Goal: Transaction & Acquisition: Purchase product/service

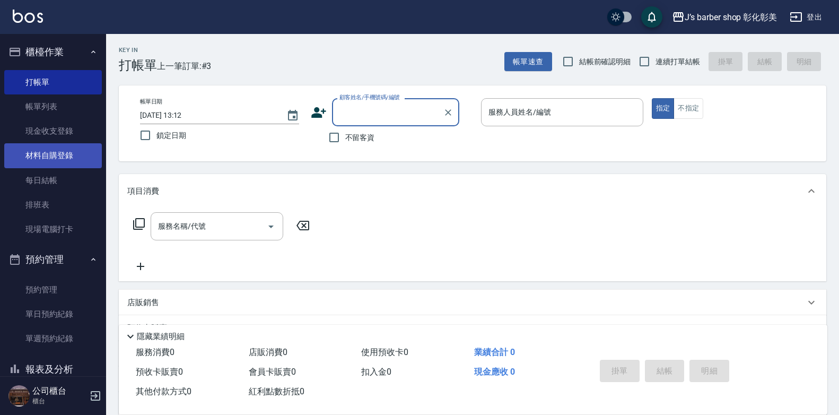
click at [70, 151] on link "材料自購登錄" at bounding box center [53, 155] width 98 height 24
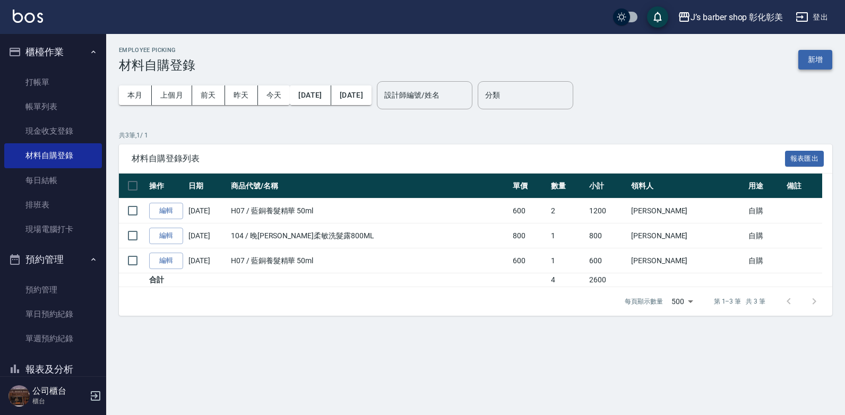
click at [805, 61] on button "新增" at bounding box center [815, 60] width 34 height 20
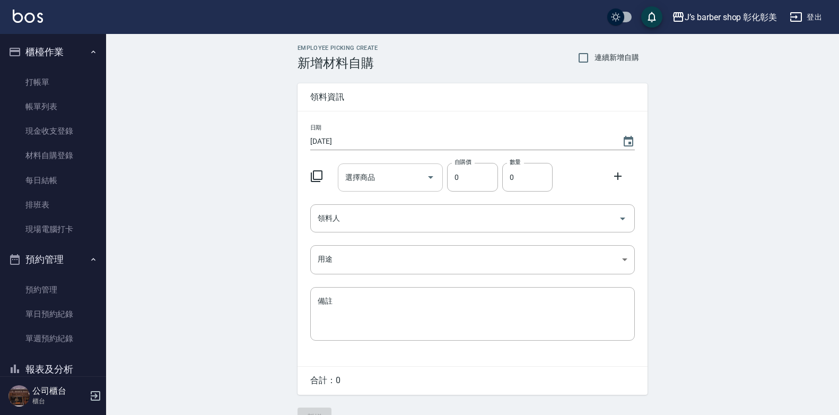
click at [367, 176] on div "選擇商品 選擇商品" at bounding box center [391, 177] width 106 height 28
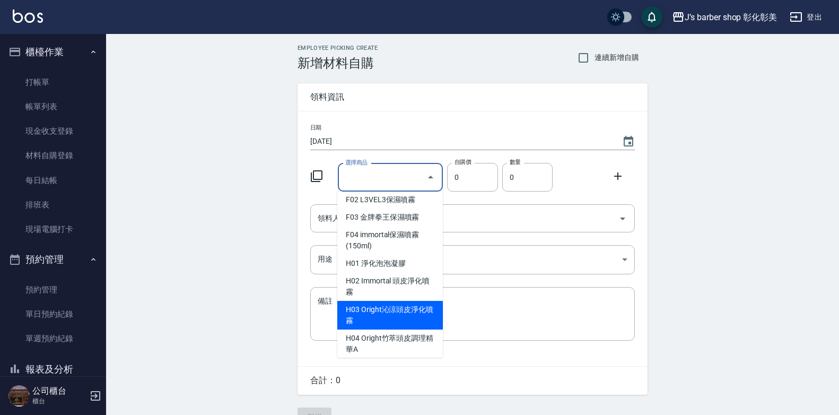
scroll to position [1114, 0]
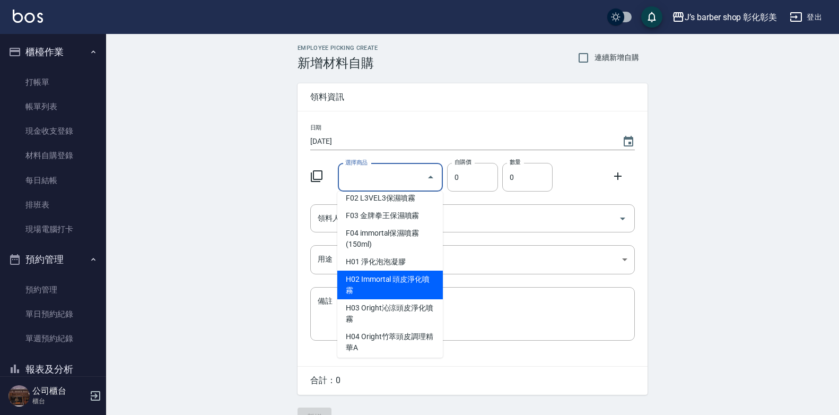
click at [414, 286] on li "H02 Immortal 頭皮淨化噴霧" at bounding box center [390, 285] width 106 height 29
type input "Immortal 頭皮淨化噴霧"
type input "275"
type input "1"
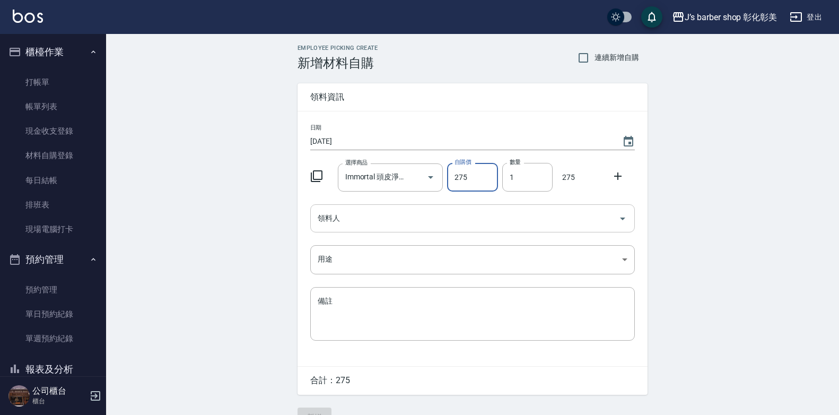
click at [414, 214] on input "領料人" at bounding box center [464, 218] width 299 height 19
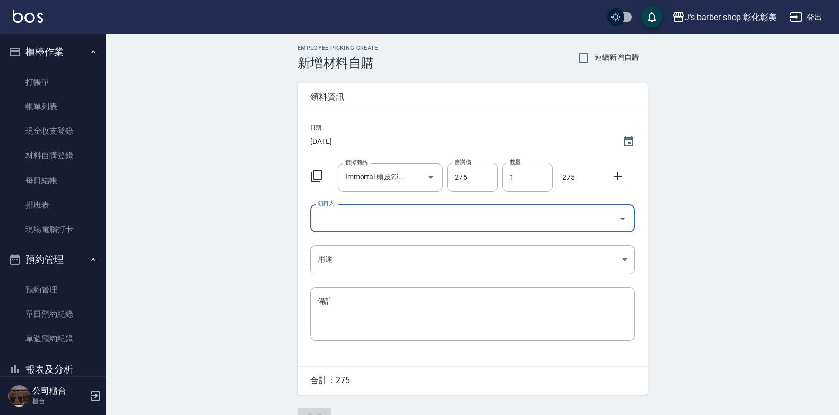
click at [384, 212] on input "領料人" at bounding box center [464, 218] width 299 height 19
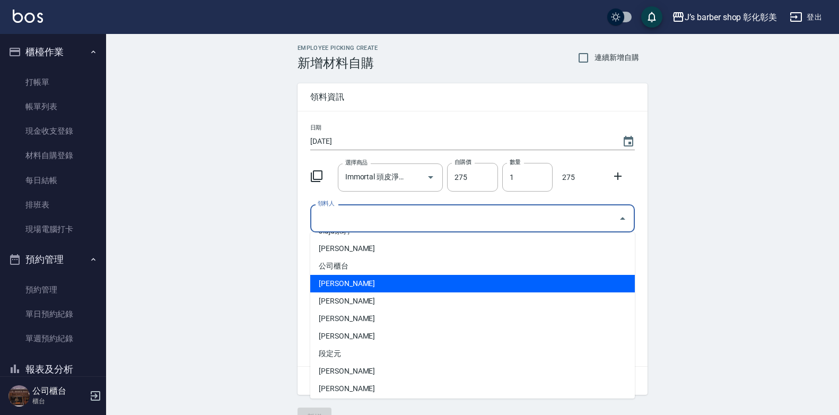
scroll to position [18, 0]
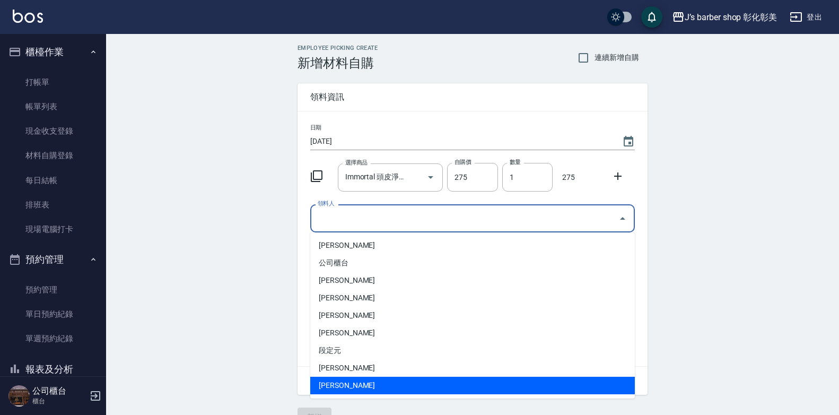
click at [386, 379] on li "[PERSON_NAME]" at bounding box center [472, 386] width 325 height 18
type input "[PERSON_NAME]"
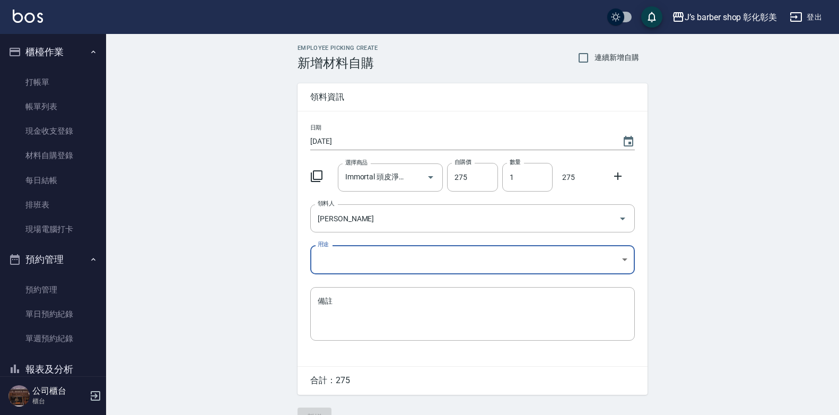
click at [404, 250] on body "J’s barber shop 彰化彰美 登出 櫃檯作業 打帳單 帳單列表 現金收支登錄 材料自購登錄 每日結帳 排班表 現場電腦打卡 預約管理 預約管理 單…" at bounding box center [419, 218] width 839 height 437
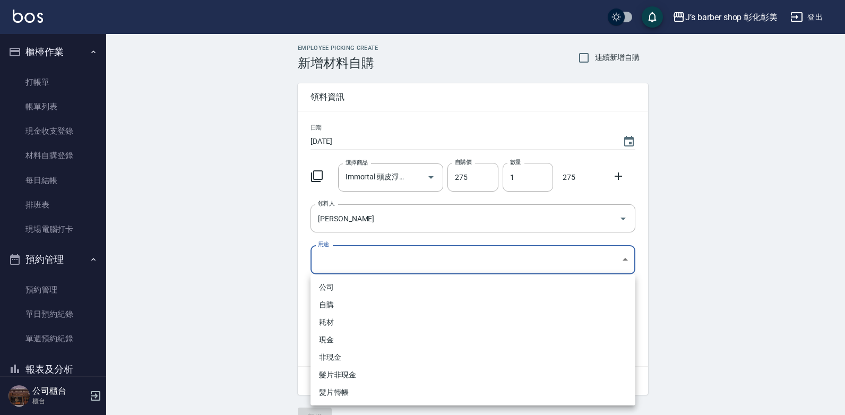
click at [381, 299] on li "自購" at bounding box center [472, 305] width 325 height 18
type input "自購"
click at [381, 299] on li "自購" at bounding box center [472, 305] width 325 height 18
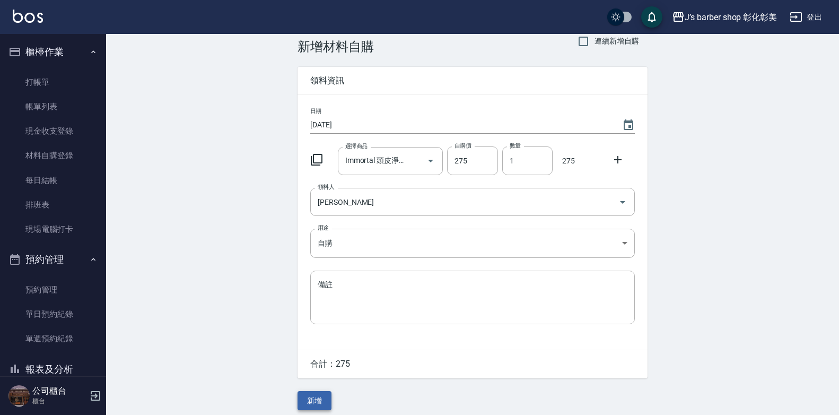
scroll to position [24, 0]
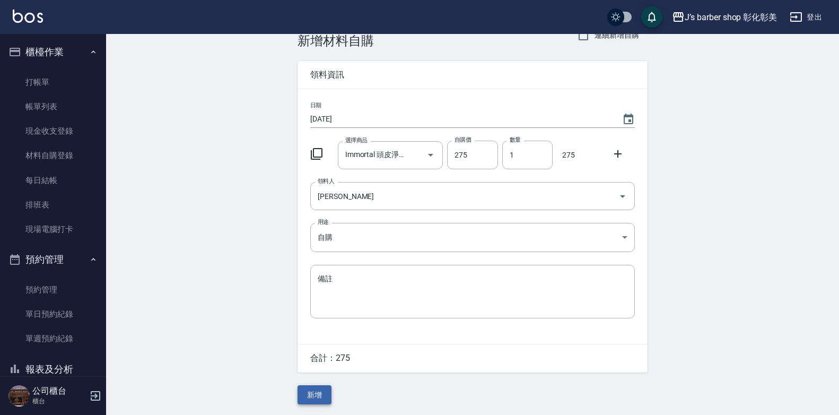
click at [320, 400] on button "新增" at bounding box center [315, 395] width 34 height 20
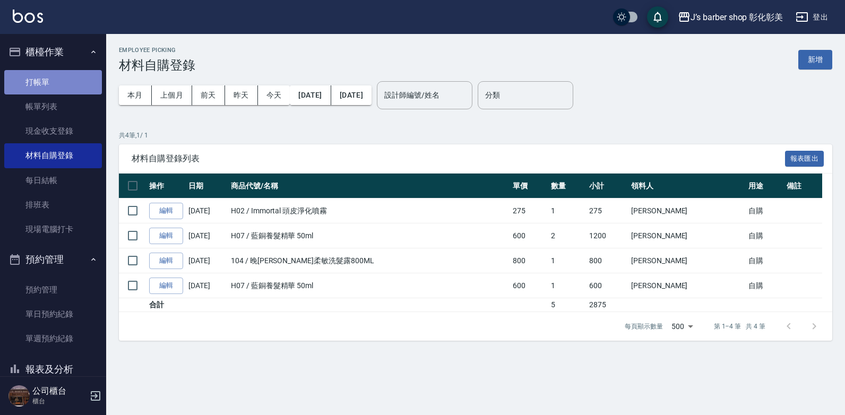
click at [63, 81] on link "打帳單" at bounding box center [53, 82] width 98 height 24
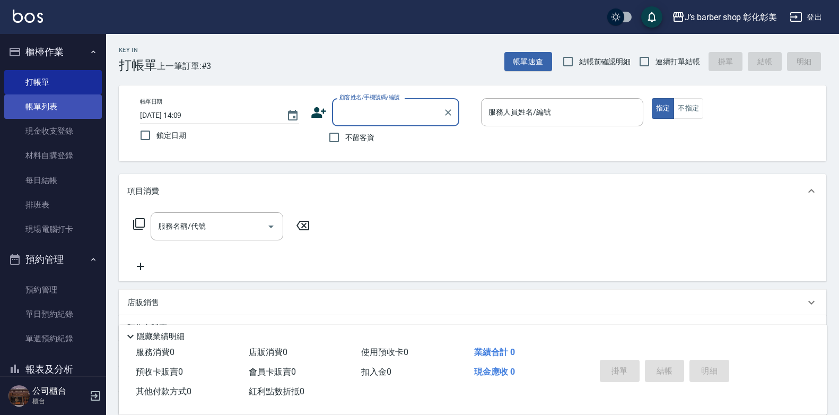
click at [7, 94] on link "帳單列表" at bounding box center [53, 106] width 98 height 24
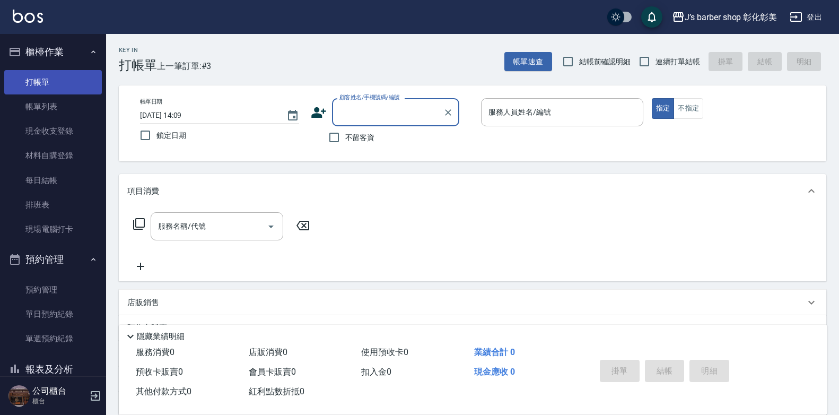
click at [33, 88] on link "打帳單" at bounding box center [53, 82] width 98 height 24
click at [422, 111] on input "顧客姓名/手機號碼/編號" at bounding box center [388, 112] width 102 height 19
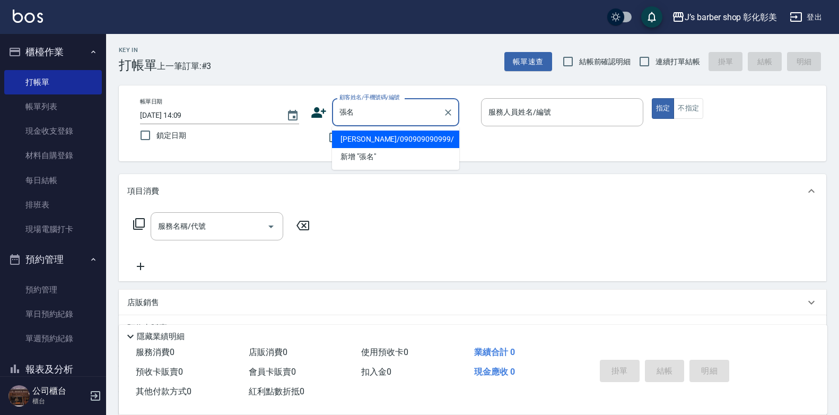
click at [446, 135] on li "[PERSON_NAME]/090909090999/" at bounding box center [395, 140] width 127 height 18
type input "[PERSON_NAME]/090909090999/"
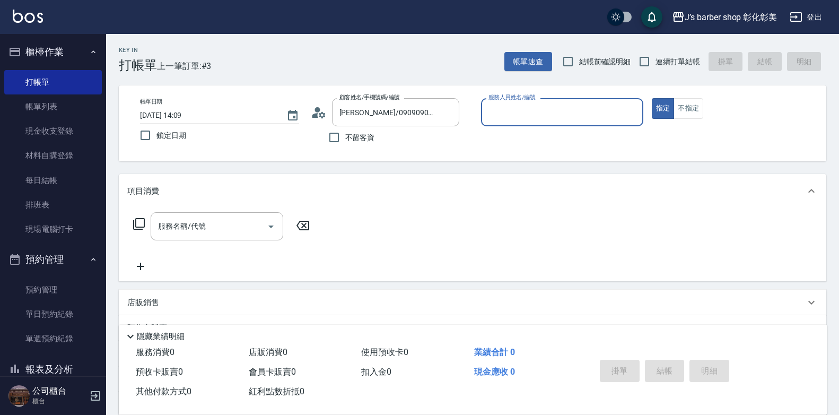
type input "LUNA(無代號)"
click at [231, 227] on input "服務名稱/代號" at bounding box center [208, 226] width 107 height 19
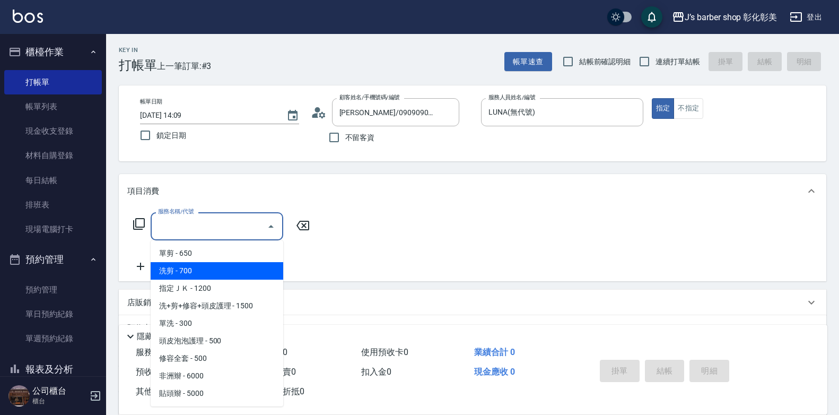
click at [248, 272] on span "洗剪 - 700" at bounding box center [217, 271] width 133 height 18
type input "洗剪(101)"
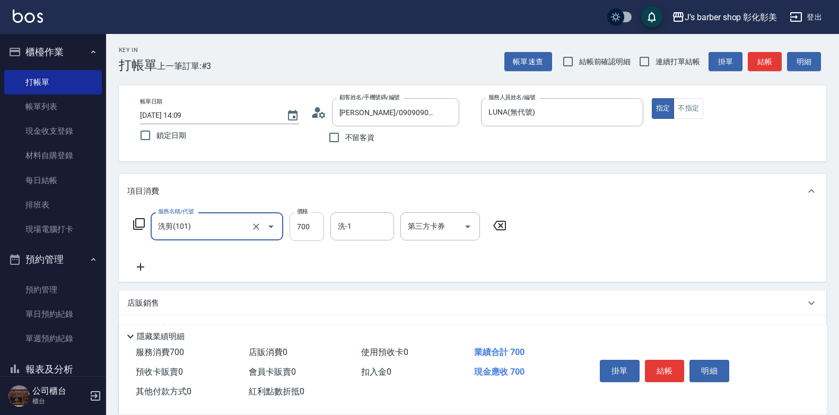
click at [308, 223] on input "700" at bounding box center [307, 226] width 34 height 29
click at [347, 214] on div "洗-1" at bounding box center [363, 226] width 64 height 28
type input "800"
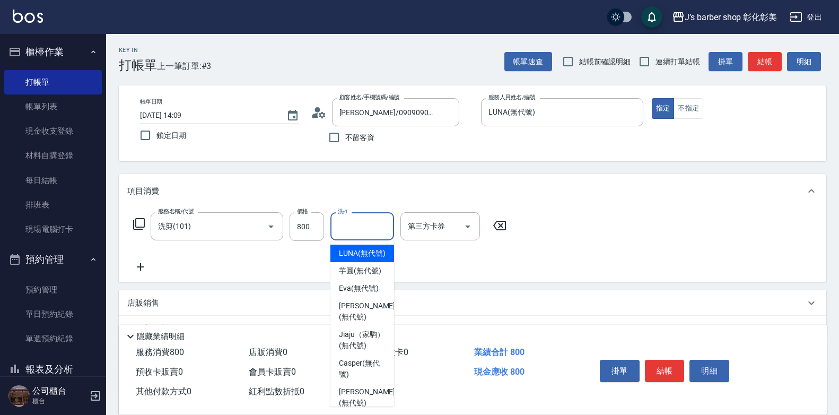
click at [372, 262] on div "LUNA (無代號)" at bounding box center [363, 254] width 64 height 18
type input "LUNA(無代號)"
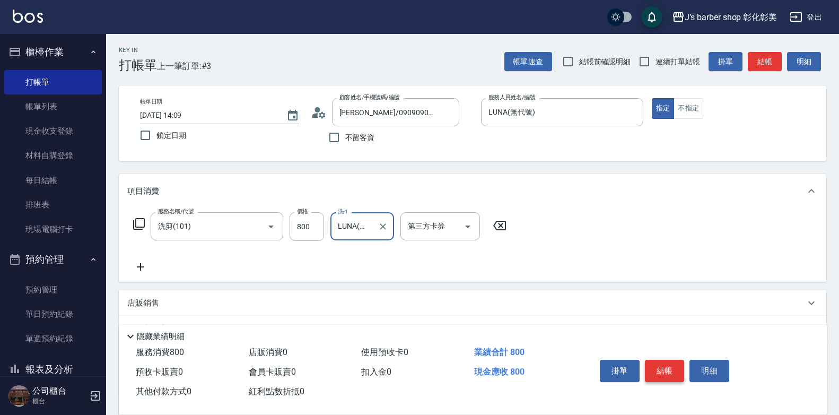
click at [659, 369] on button "結帳" at bounding box center [665, 371] width 40 height 22
